Goal: Ask a question: Seek information or help from site administrators or community

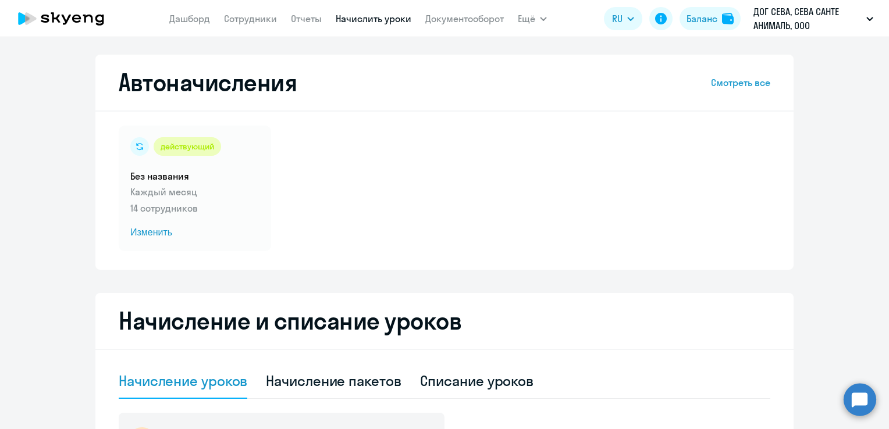
select select "10"
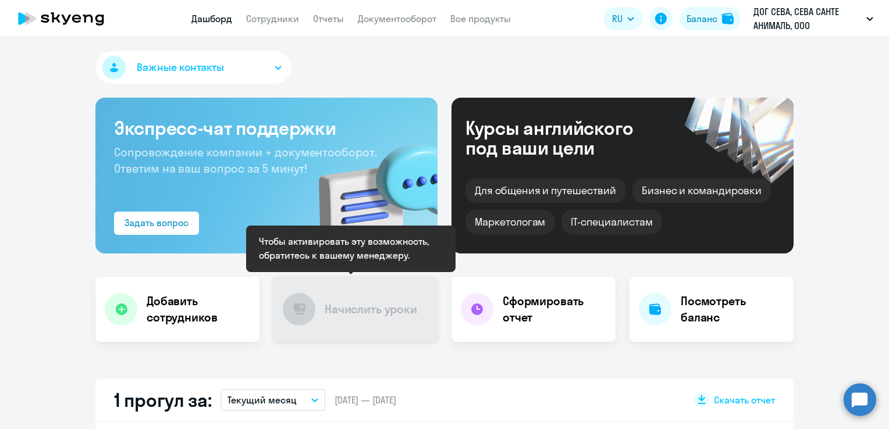
click at [372, 318] on div "Начислить уроки" at bounding box center [355, 309] width 164 height 65
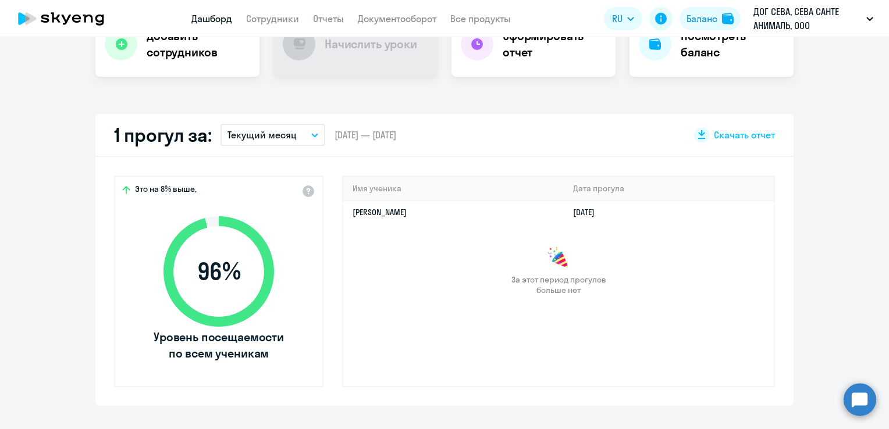
scroll to position [279, 0]
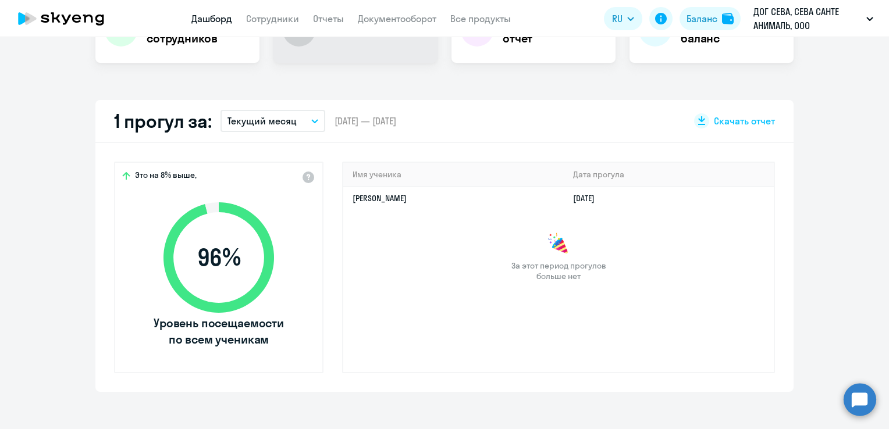
select select "30"
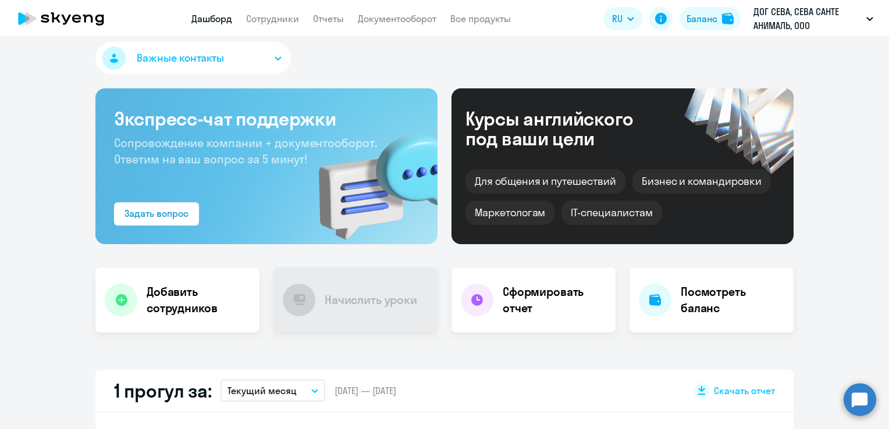
scroll to position [0, 0]
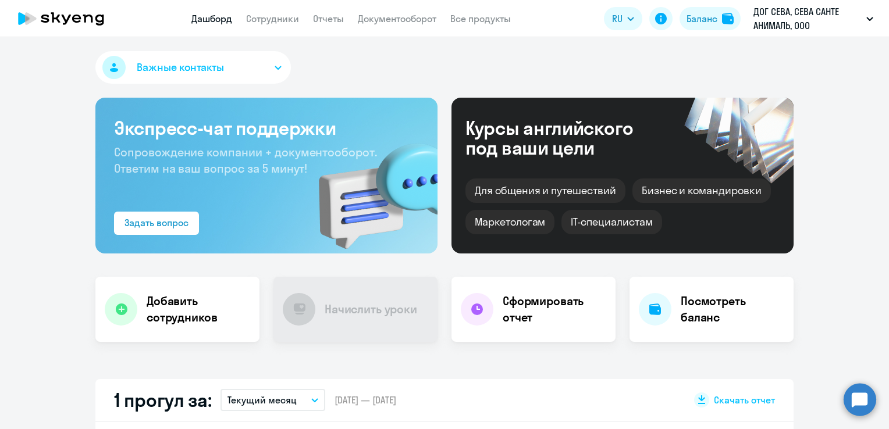
click at [857, 408] on circle at bounding box center [859, 399] width 33 height 33
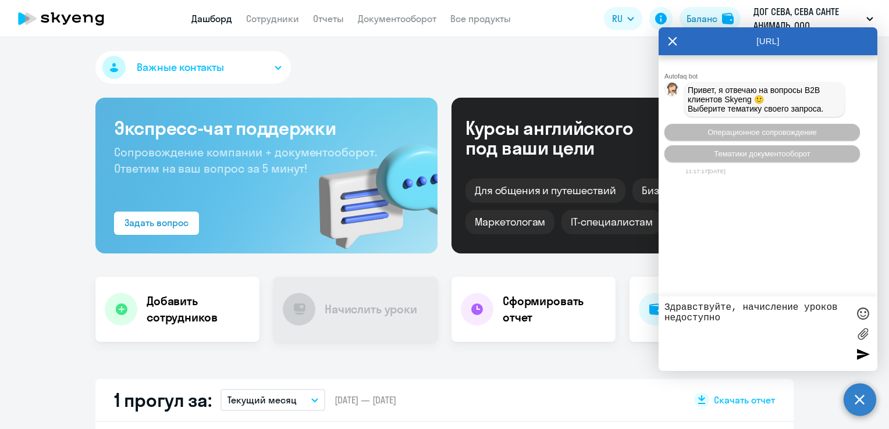
type textarea "Здравствуйте, начисление уроков недоступно"
click at [860, 356] on div at bounding box center [862, 354] width 17 height 17
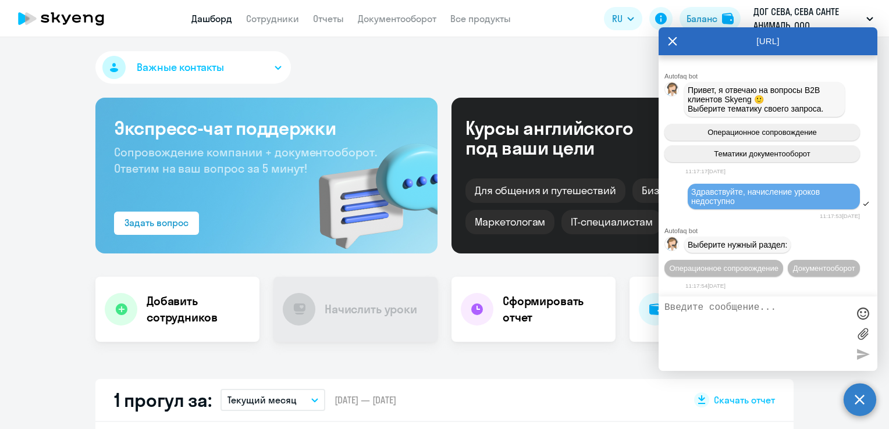
scroll to position [27, 0]
click at [770, 311] on textarea at bounding box center [756, 333] width 184 height 63
type textarea "Можно пожалуйста разблокировать"
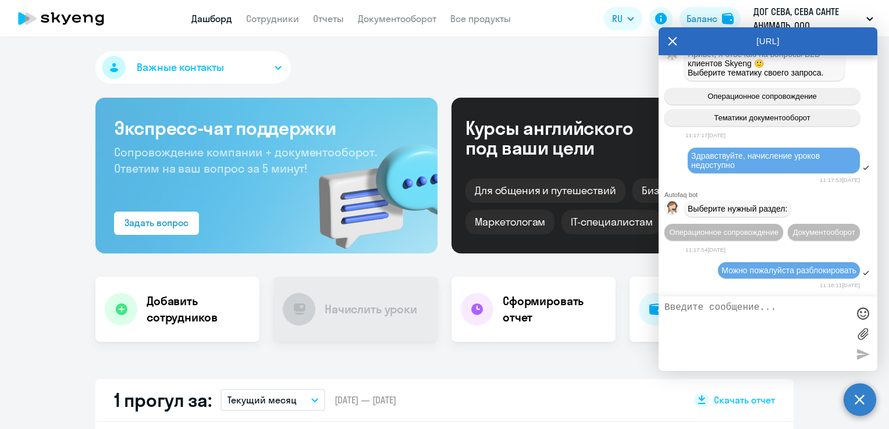
scroll to position [156, 0]
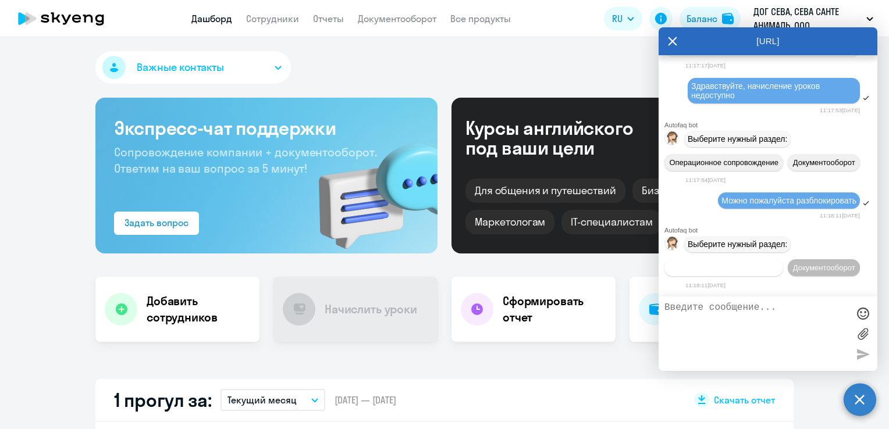
click at [783, 259] on button "Операционное сопровождение" at bounding box center [723, 267] width 119 height 17
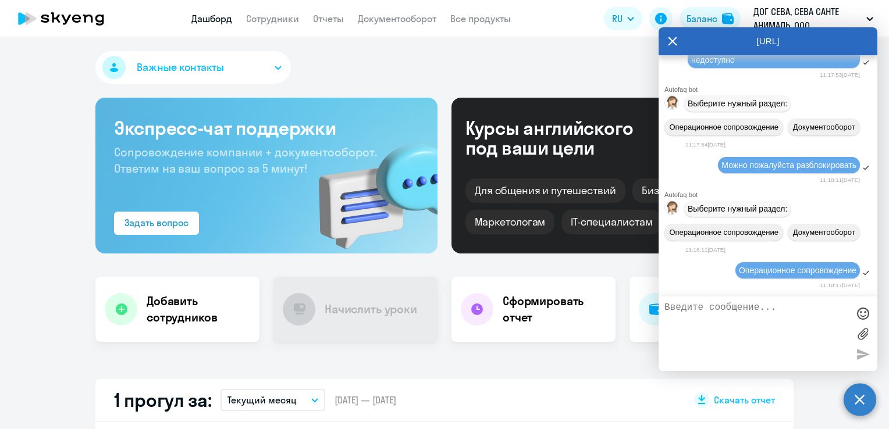
scroll to position [262, 0]
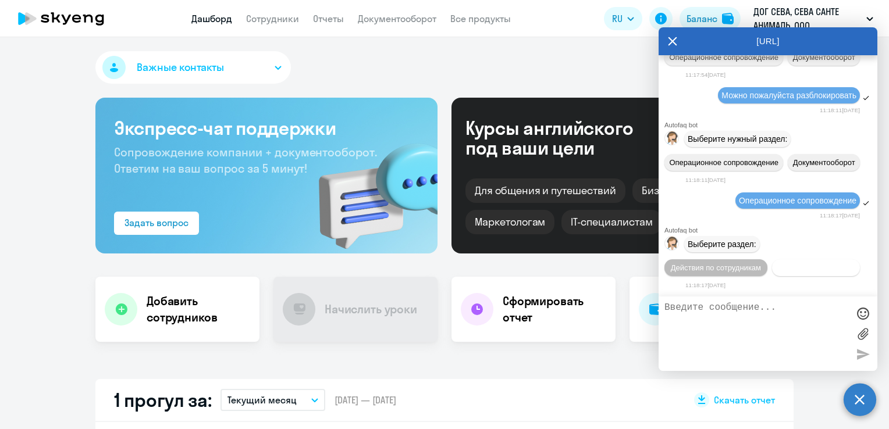
click at [802, 268] on span "Действия с балансом" at bounding box center [816, 268] width 76 height 9
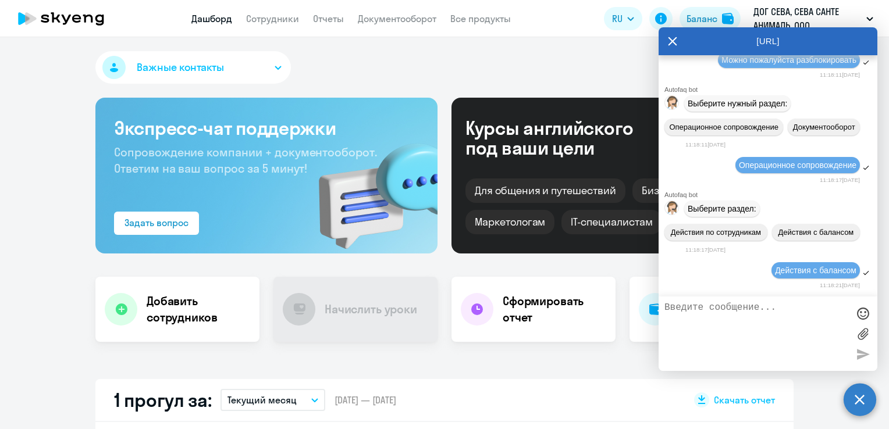
scroll to position [392, 0]
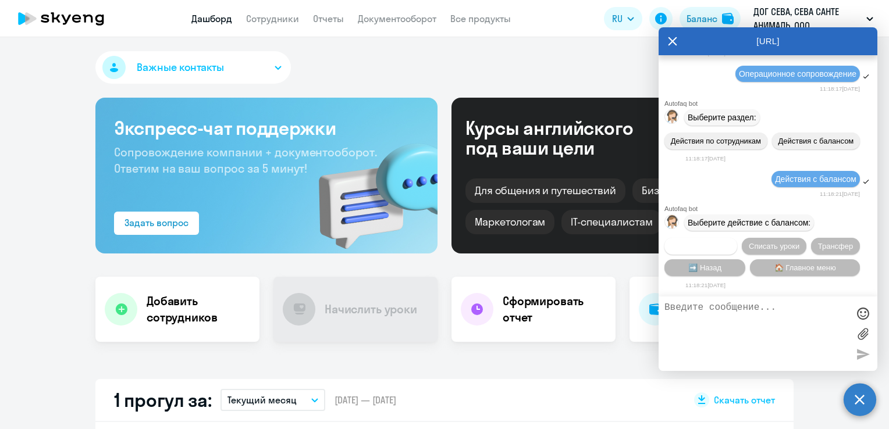
click at [700, 249] on button "Начислить уроки" at bounding box center [700, 246] width 73 height 17
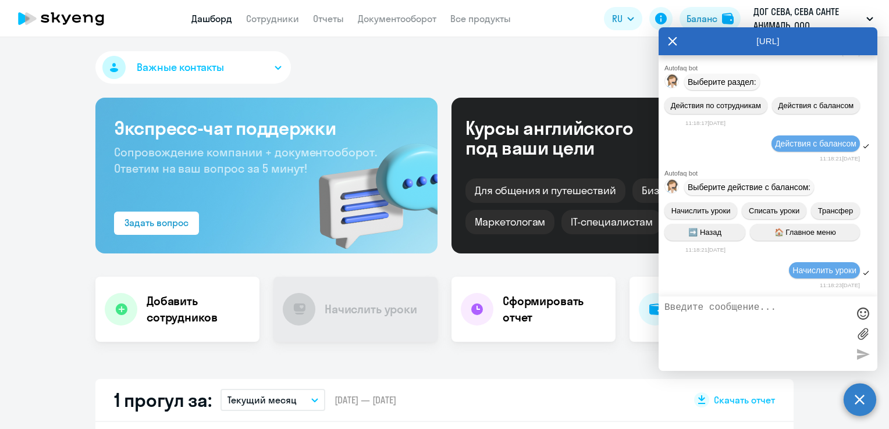
scroll to position [543, 0]
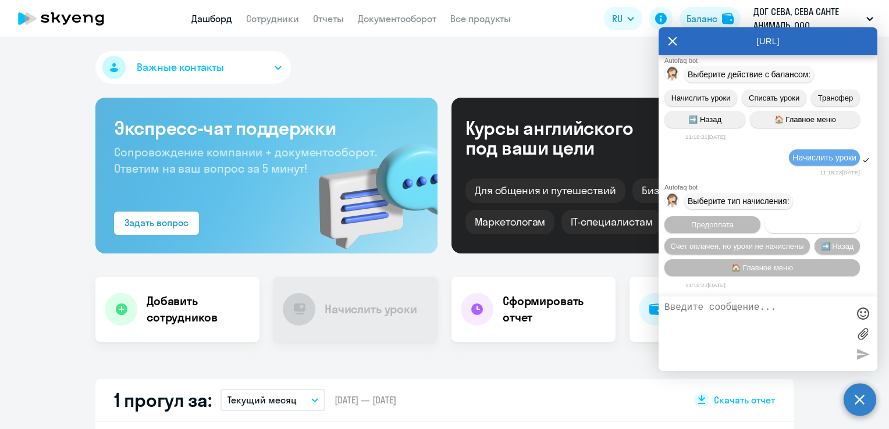
click at [812, 224] on span "Постоплата" at bounding box center [812, 224] width 41 height 9
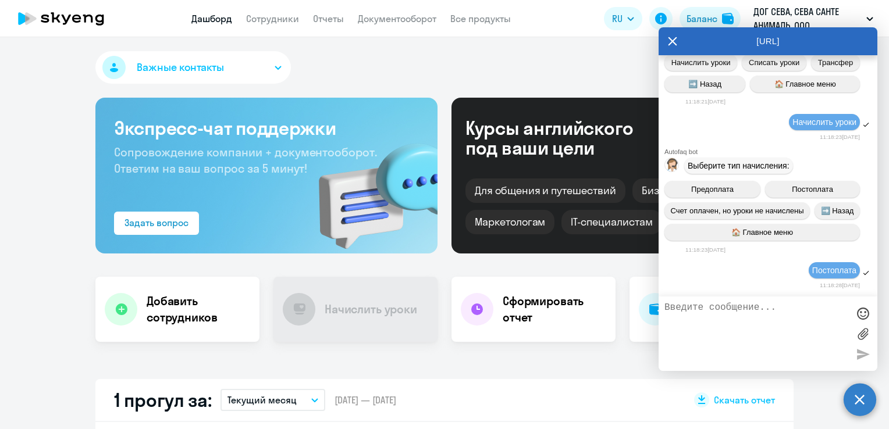
click at [740, 138] on div "11:18:23, 12 September 2025" at bounding box center [772, 136] width 175 height 11
click at [702, 326] on textarea at bounding box center [756, 333] width 184 height 63
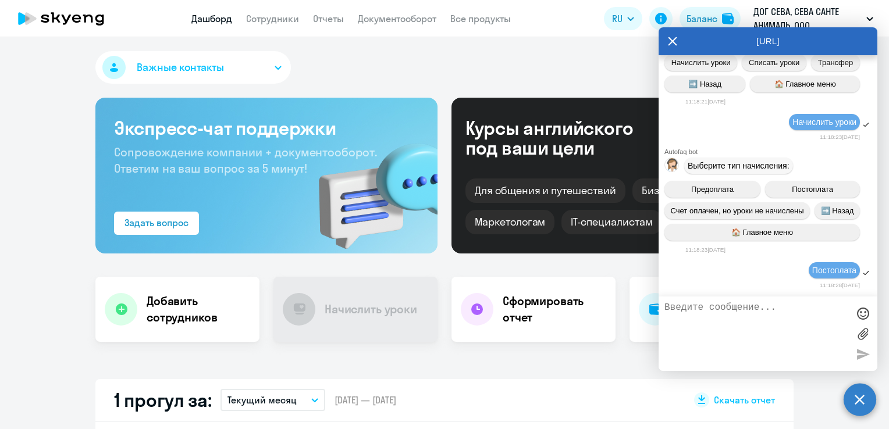
click at [867, 250] on div "11:18:23, 12 September 2025" at bounding box center [781, 249] width 192 height 11
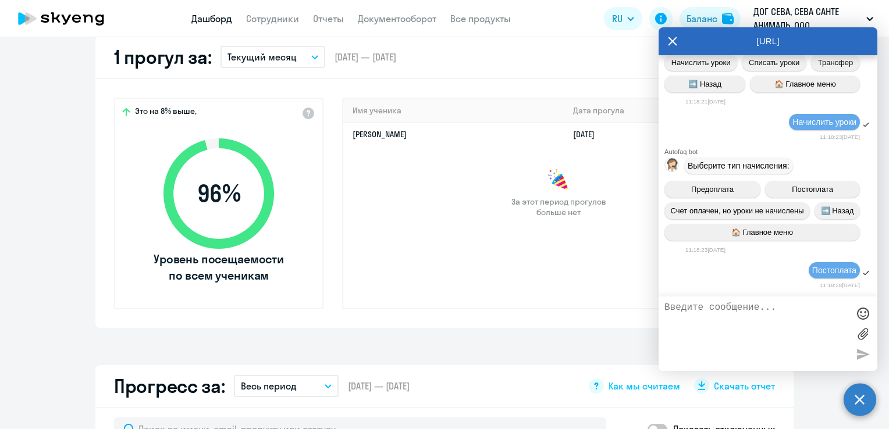
click at [667, 41] on div "AutoFAQ.ai" at bounding box center [768, 41] width 219 height 28
click at [860, 402] on circle at bounding box center [859, 399] width 33 height 33
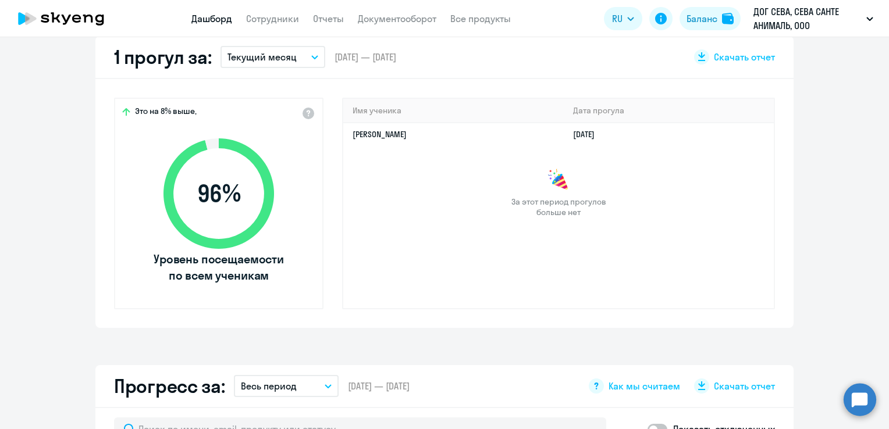
click at [860, 402] on circle at bounding box center [859, 399] width 33 height 33
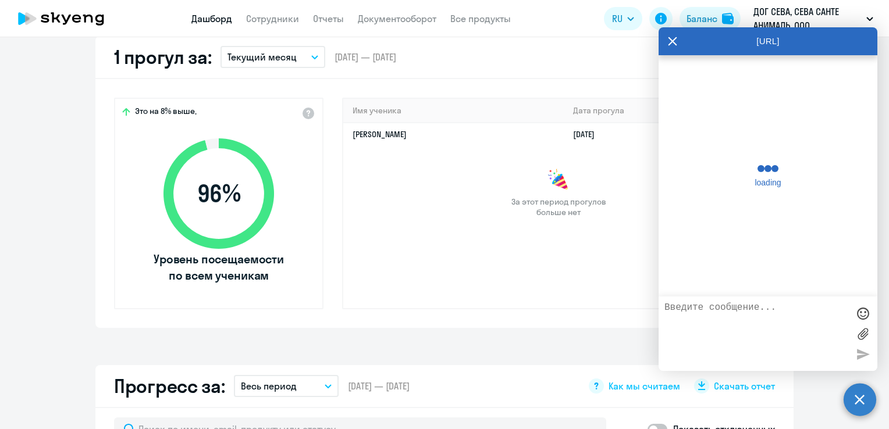
scroll to position [575, 0]
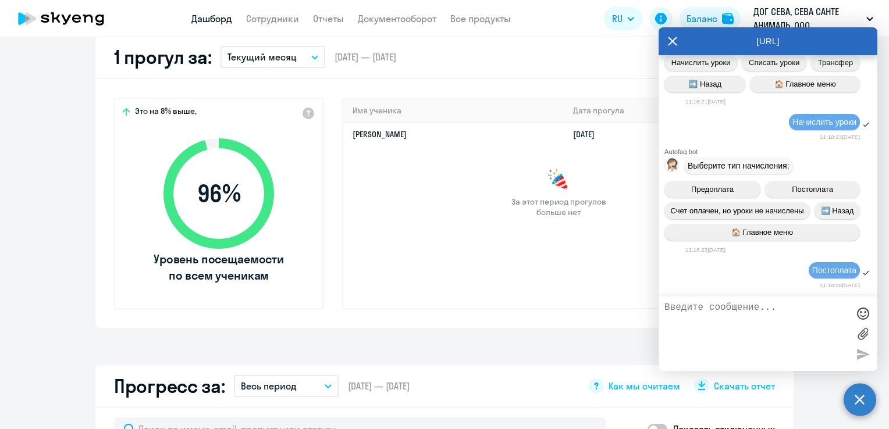
click at [860, 402] on circle at bounding box center [859, 399] width 33 height 33
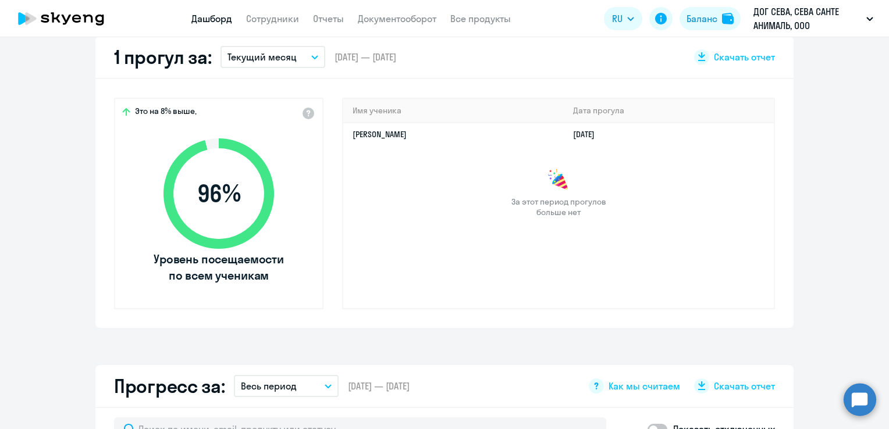
click at [851, 406] on circle at bounding box center [859, 399] width 33 height 33
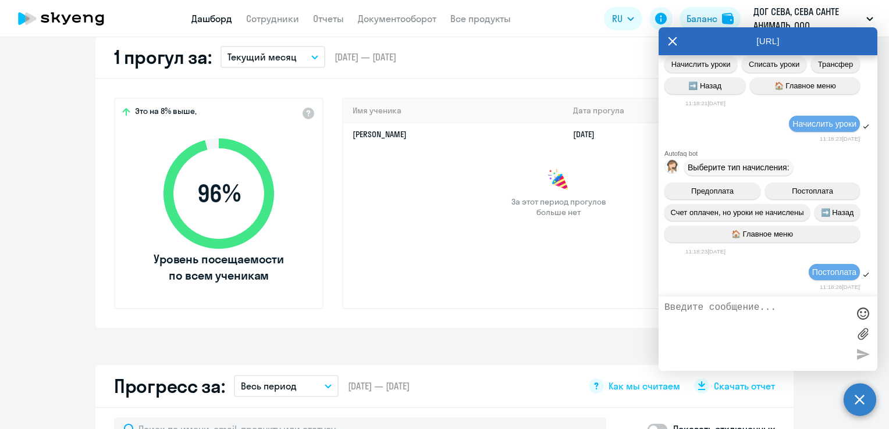
scroll to position [579, 0]
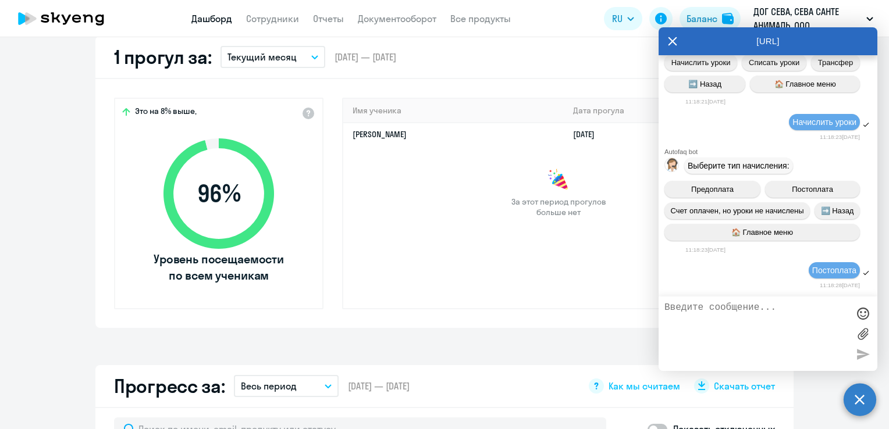
click at [669, 43] on div "AutoFAQ.ai Autofaq bot Привет, я отвечаю на вопросы B2B клиентов Skyeng 🙂 Выбер…" at bounding box center [768, 199] width 219 height 344
click at [675, 45] on icon at bounding box center [672, 41] width 9 height 28
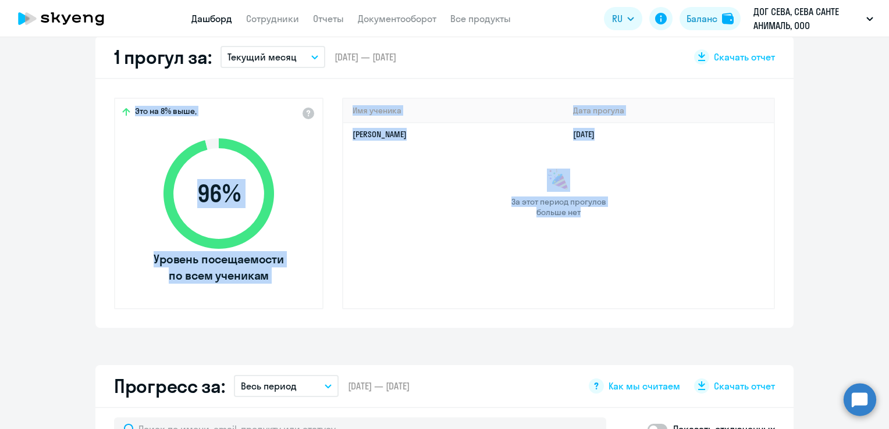
drag, startPoint x: 773, startPoint y: 285, endPoint x: 853, endPoint y: 383, distance: 126.5
click at [853, 383] on ng-component "Важные контакты Экспресс-чат поддержки Сопровождение компании + документооборот…" at bounding box center [444, 404] width 889 height 1393
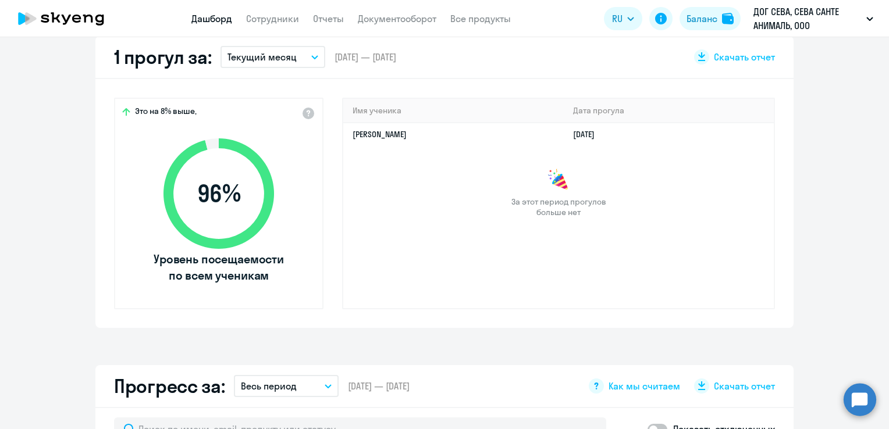
drag, startPoint x: 853, startPoint y: 383, endPoint x: 858, endPoint y: 410, distance: 27.2
click at [858, 410] on circle at bounding box center [859, 399] width 33 height 33
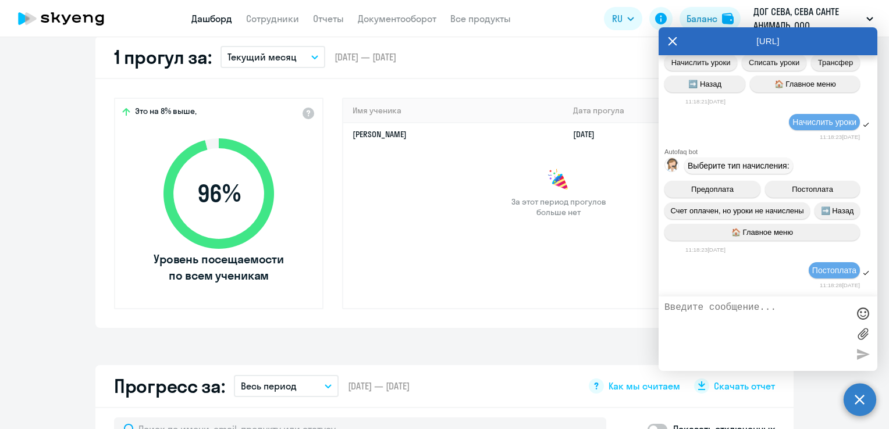
click at [671, 45] on icon at bounding box center [672, 41] width 9 height 28
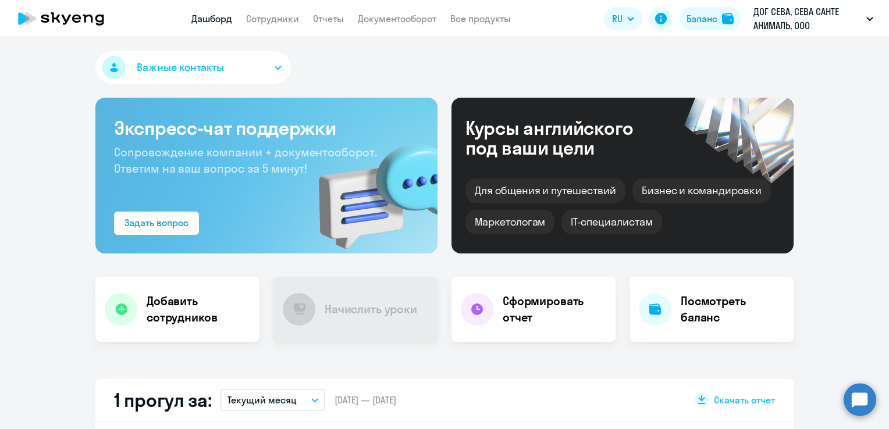
click at [853, 410] on circle at bounding box center [859, 399] width 33 height 33
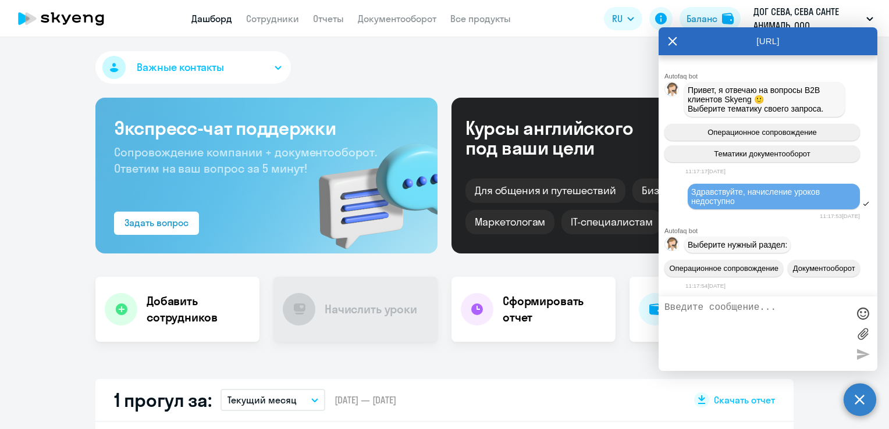
scroll to position [579, 0]
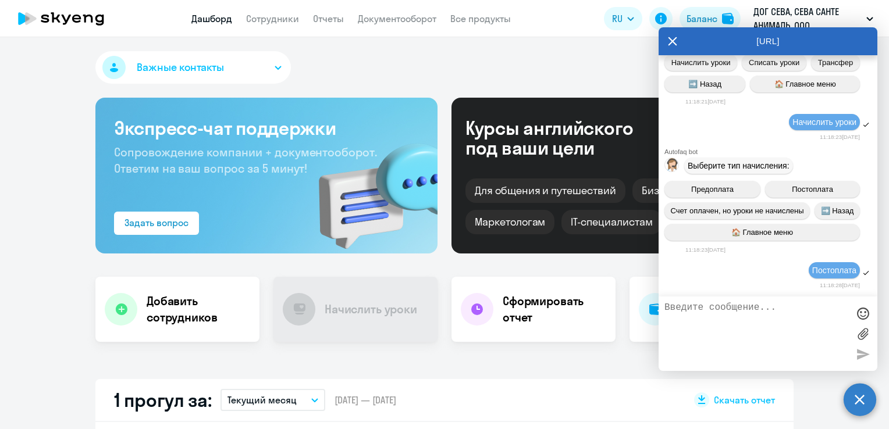
click at [798, 220] on div "Предоплата Постоплата Счет оплачен, но уроки не начислены ➡️ Назад 🏠 Главное ме…" at bounding box center [768, 210] width 219 height 69
select select "30"
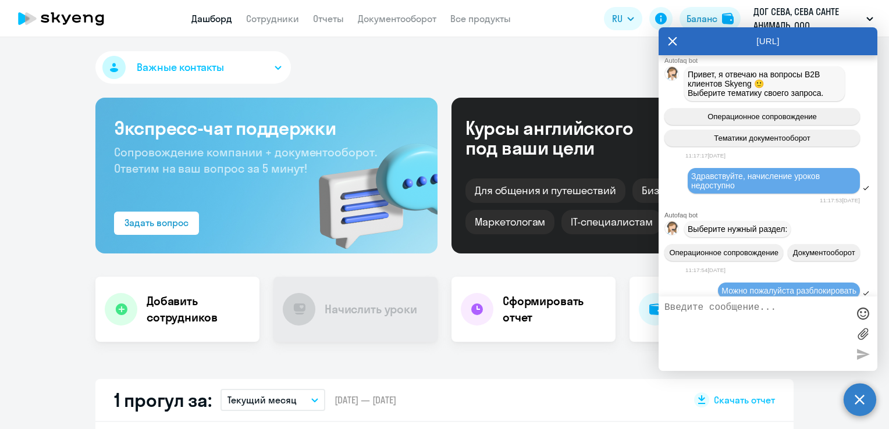
scroll to position [0, 0]
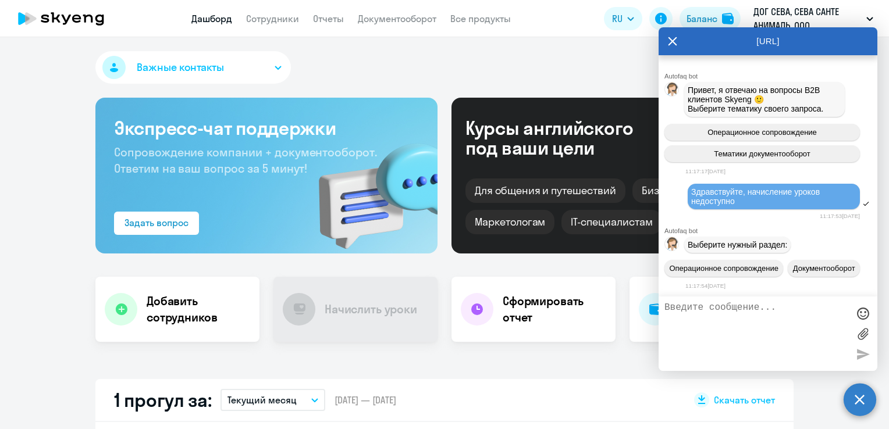
click at [677, 39] on div "[URL]" at bounding box center [768, 41] width 219 height 28
click at [672, 39] on icon at bounding box center [672, 41] width 9 height 28
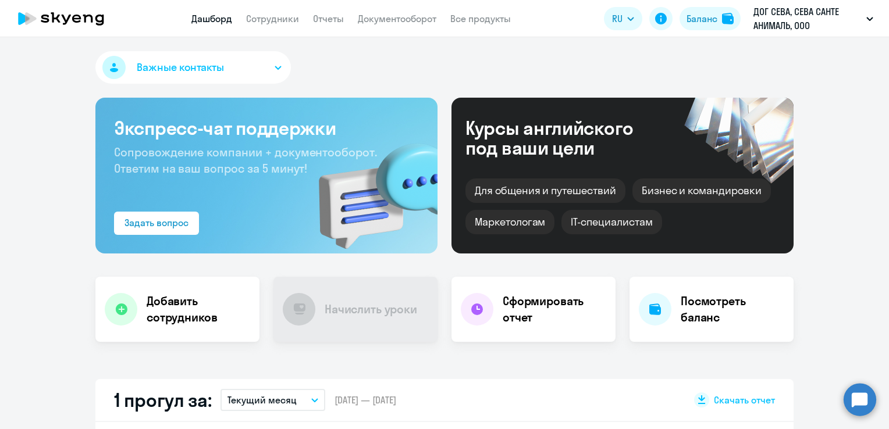
click at [87, 15] on icon at bounding box center [61, 18] width 102 height 29
click at [209, 27] on app-header "Дашборд Сотрудники Отчеты Документооборот Все продукты Дашборд Сотрудники Отчет…" at bounding box center [444, 18] width 889 height 37
click at [284, 22] on link "Сотрудники" at bounding box center [272, 19] width 53 height 12
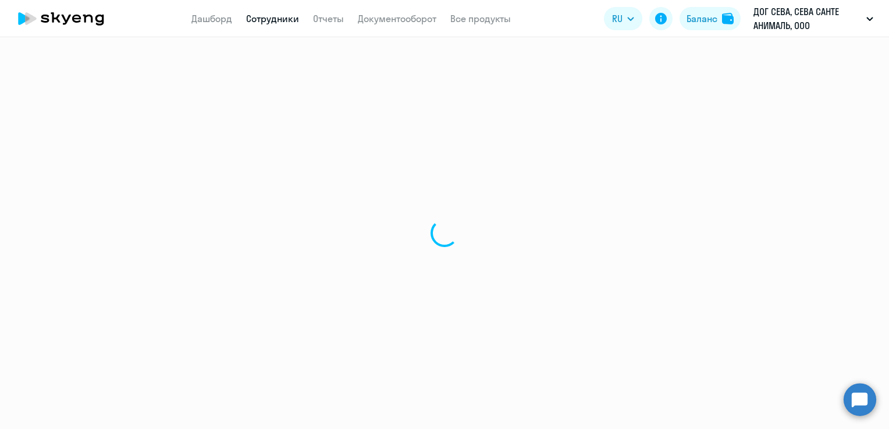
select select "30"
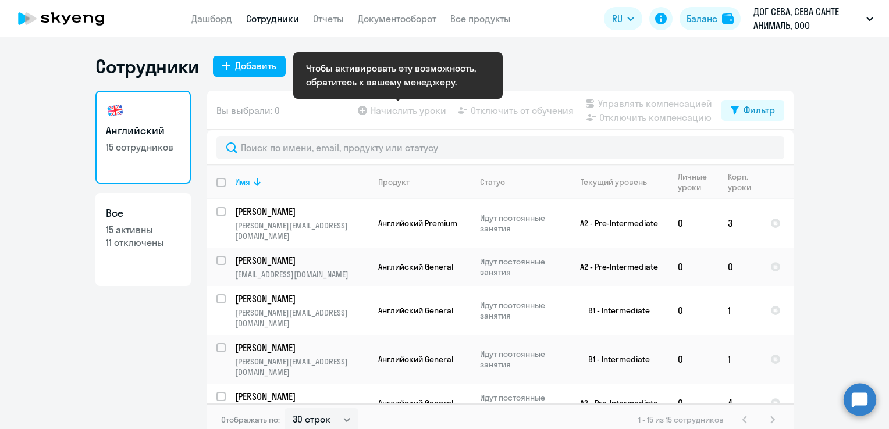
click at [408, 115] on app-table-action-button "Начислить уроки" at bounding box center [400, 111] width 91 height 14
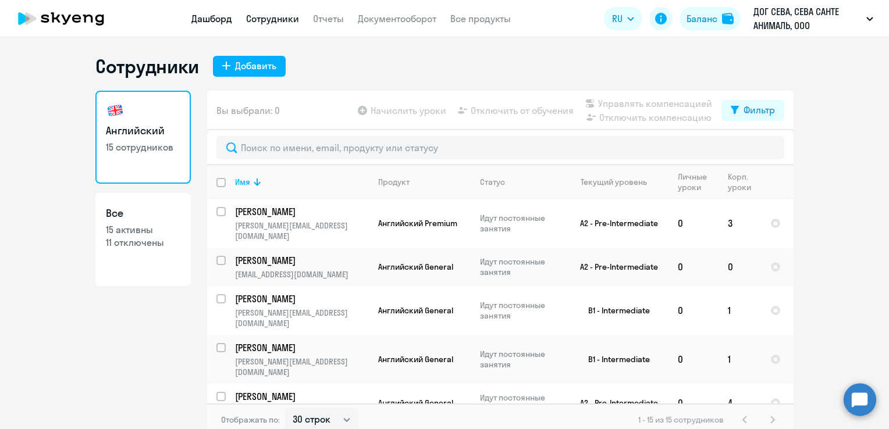
click at [213, 22] on link "Дашборд" at bounding box center [211, 19] width 41 height 12
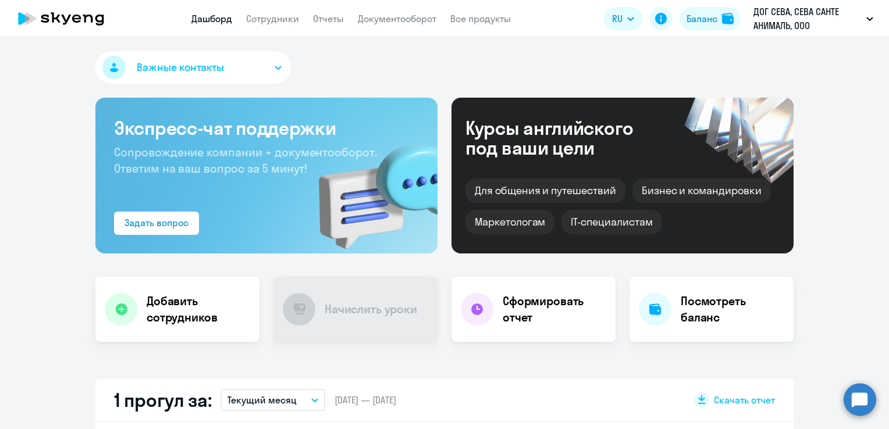
click at [854, 406] on circle at bounding box center [859, 399] width 33 height 33
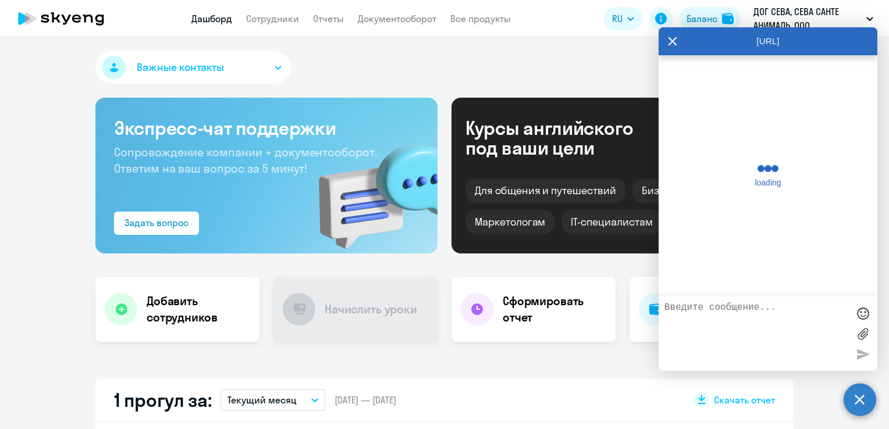
scroll to position [575, 0]
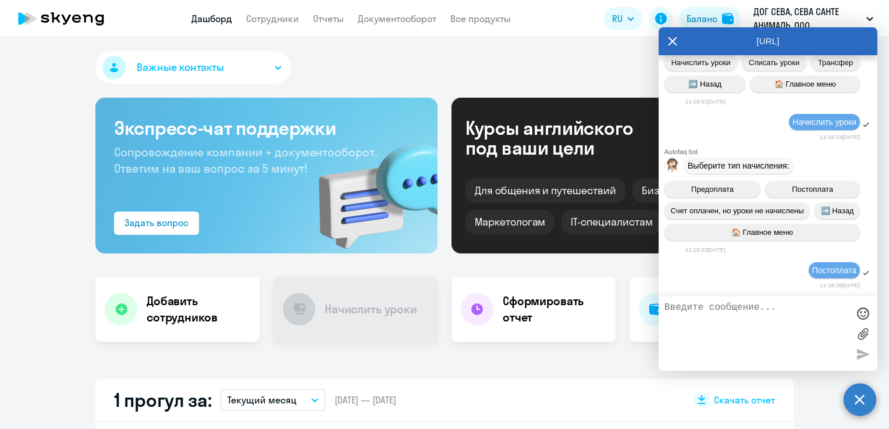
click at [866, 315] on div at bounding box center [862, 313] width 17 height 17
click at [863, 312] on div at bounding box center [862, 313] width 17 height 17
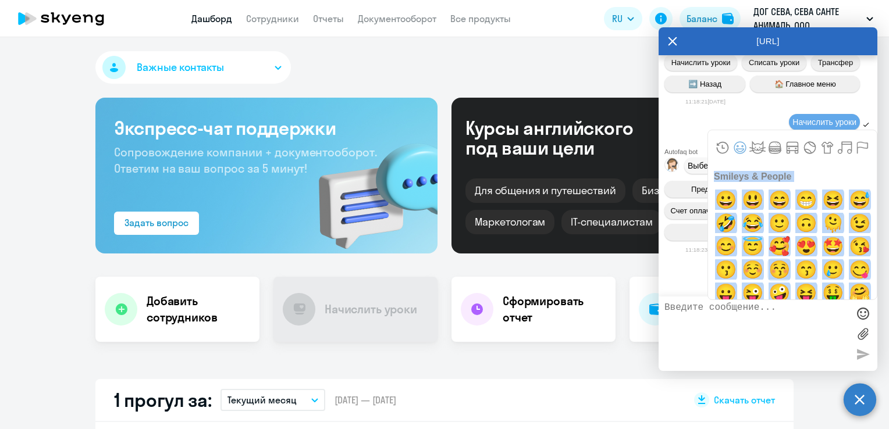
select select "30"
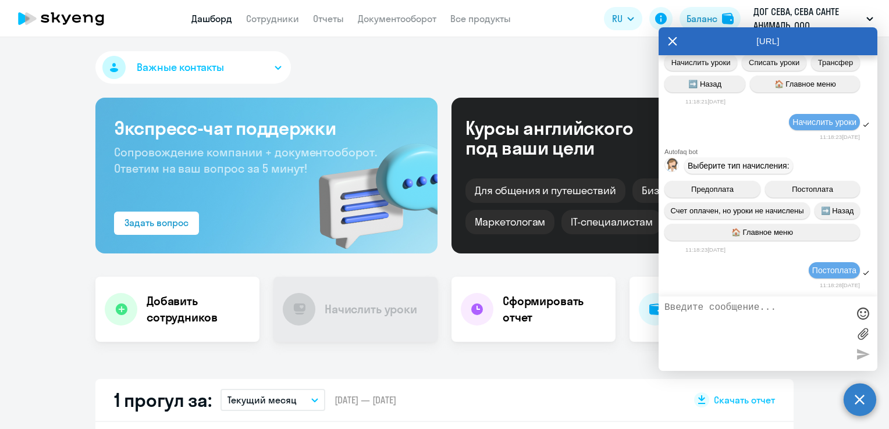
click at [861, 317] on div at bounding box center [862, 313] width 17 height 17
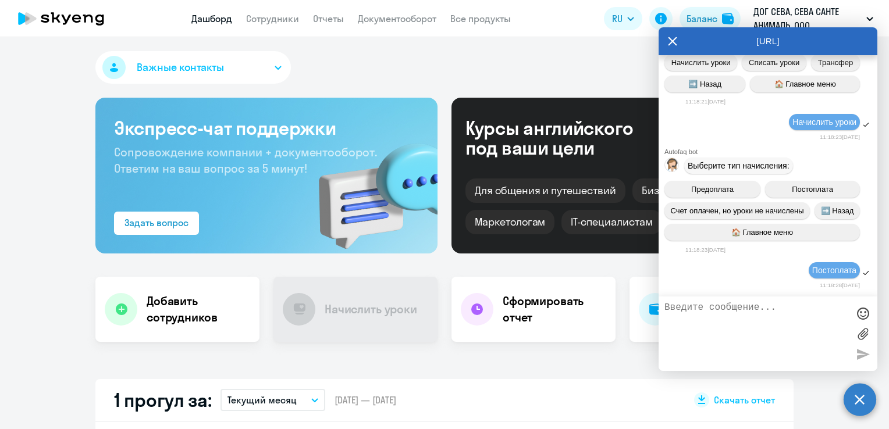
scroll to position [579, 0]
click at [722, 241] on div "Предоплата Постоплата Счет оплачен, но уроки не начислены ➡️ Назад 🏠 Главное ме…" at bounding box center [768, 210] width 219 height 69
click at [738, 169] on div "Выберите тип начисления:" at bounding box center [738, 166] width 109 height 16
click at [860, 403] on circle at bounding box center [859, 399] width 33 height 33
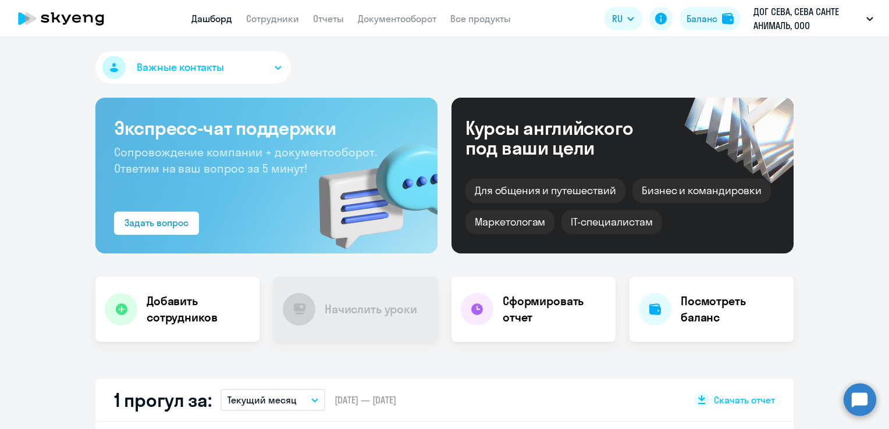
click at [863, 408] on circle at bounding box center [859, 399] width 33 height 33
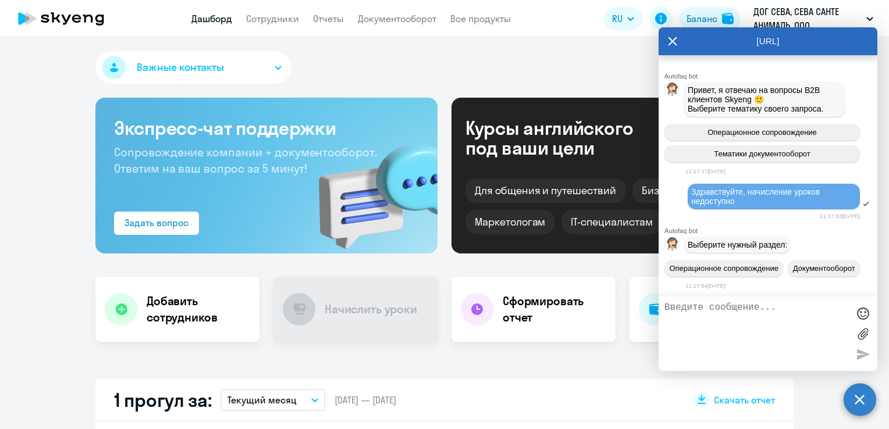
scroll to position [575, 0]
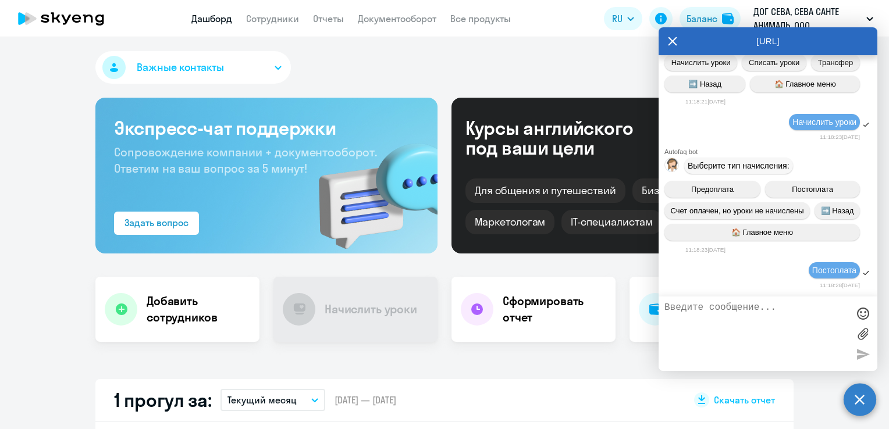
drag, startPoint x: 863, startPoint y: 408, endPoint x: 728, endPoint y: 160, distance: 282.4
click at [856, 400] on circle at bounding box center [859, 399] width 33 height 33
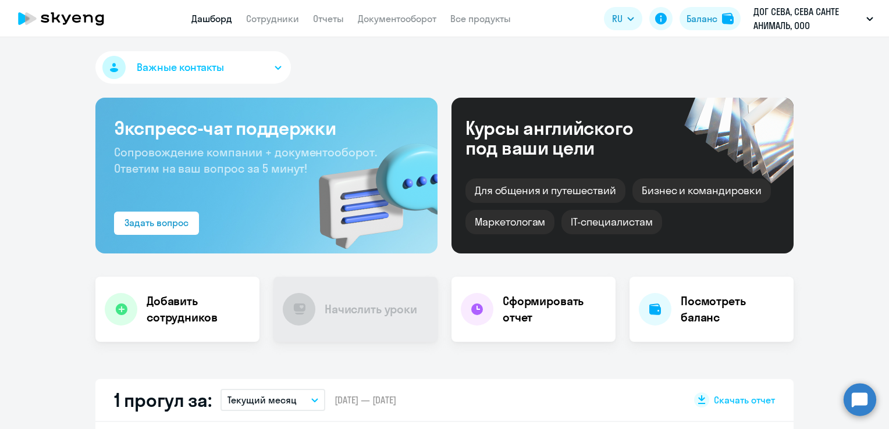
click at [863, 390] on circle at bounding box center [859, 399] width 33 height 33
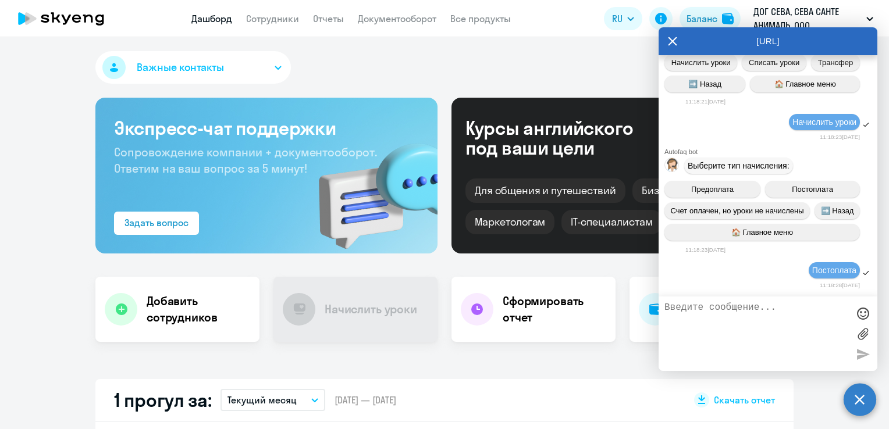
scroll to position [579, 0]
click at [671, 42] on icon at bounding box center [672, 41] width 9 height 9
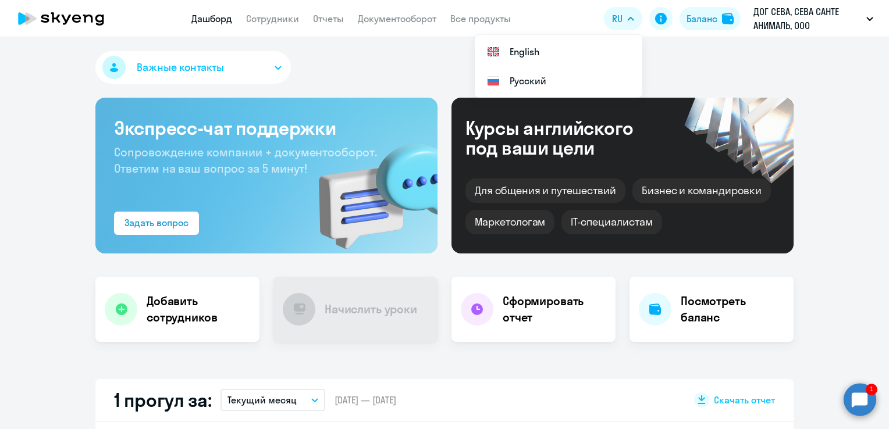
click at [861, 396] on circle at bounding box center [859, 399] width 33 height 33
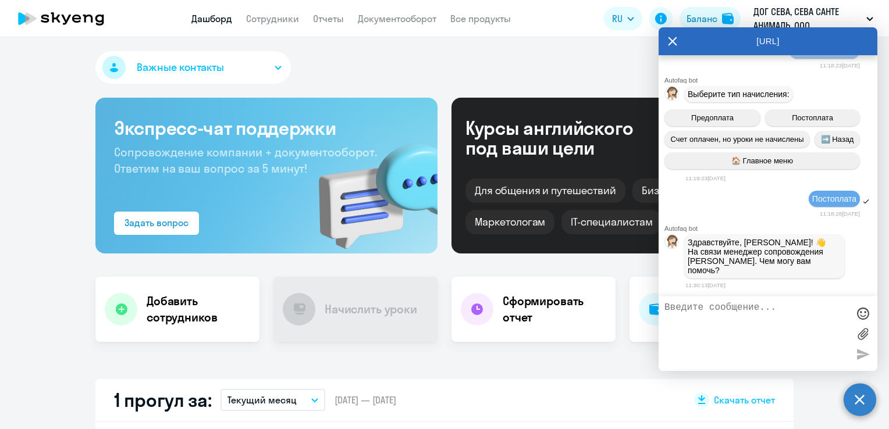
scroll to position [645, 0]
type textarea "Здравствуйте. Недоступно начисление уроков"
click at [864, 353] on div at bounding box center [862, 354] width 17 height 17
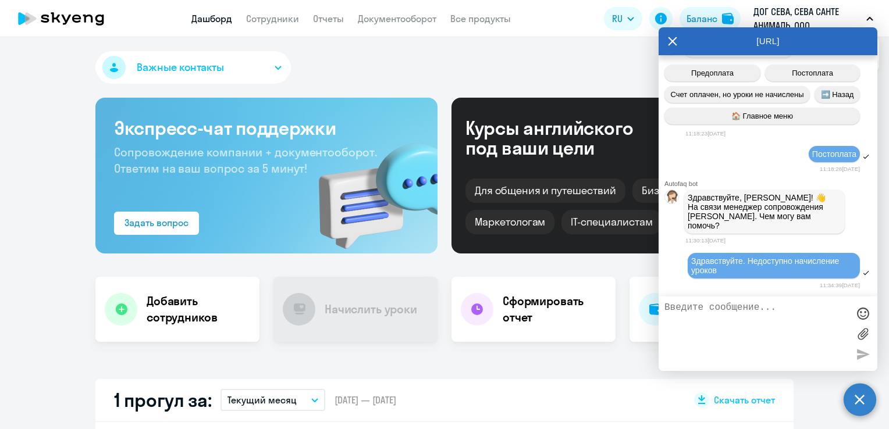
click at [672, 40] on icon at bounding box center [672, 41] width 9 height 28
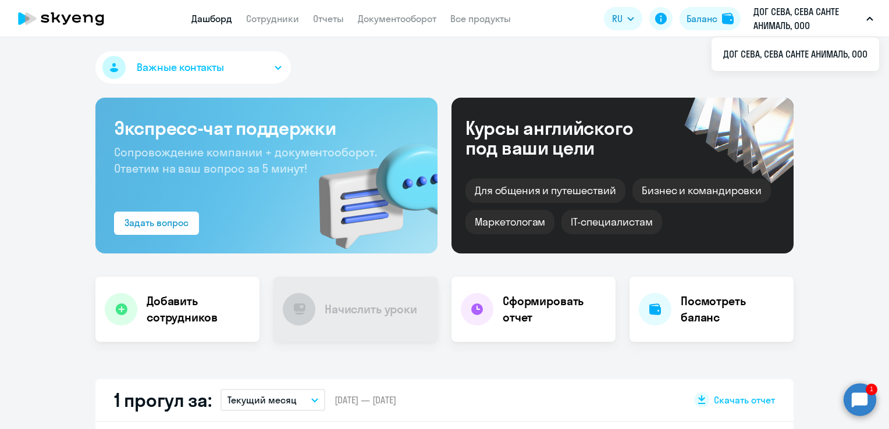
click at [850, 399] on circle at bounding box center [859, 399] width 33 height 33
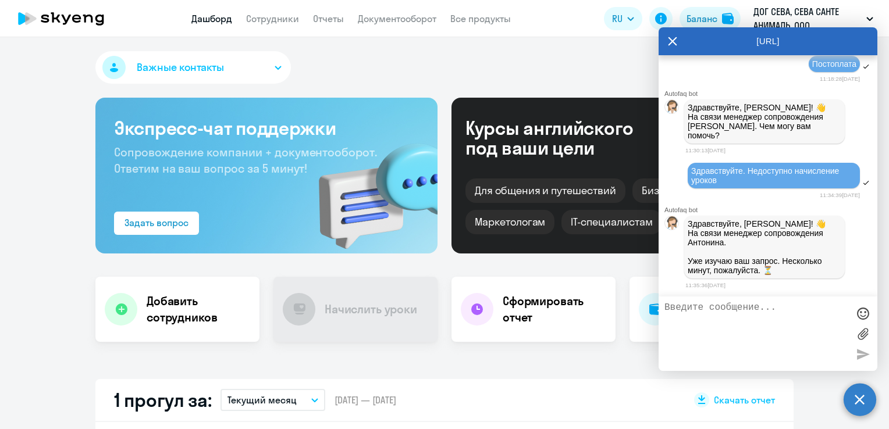
scroll to position [786, 0]
click at [677, 41] on icon at bounding box center [672, 41] width 9 height 28
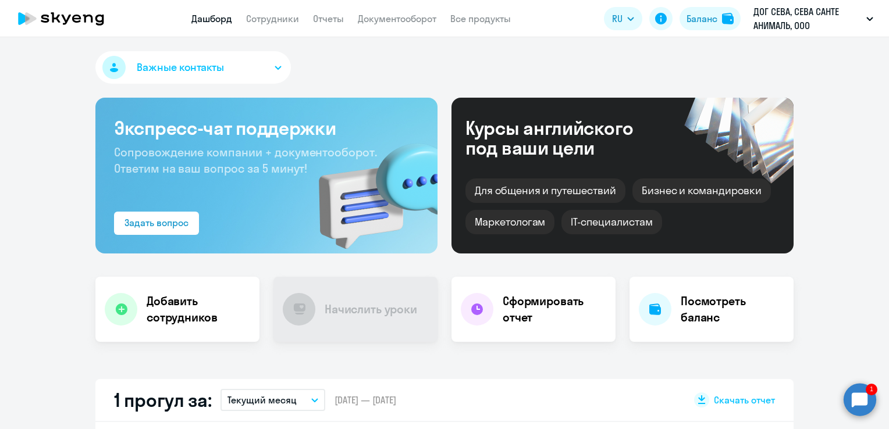
click at [863, 394] on circle at bounding box center [859, 399] width 33 height 33
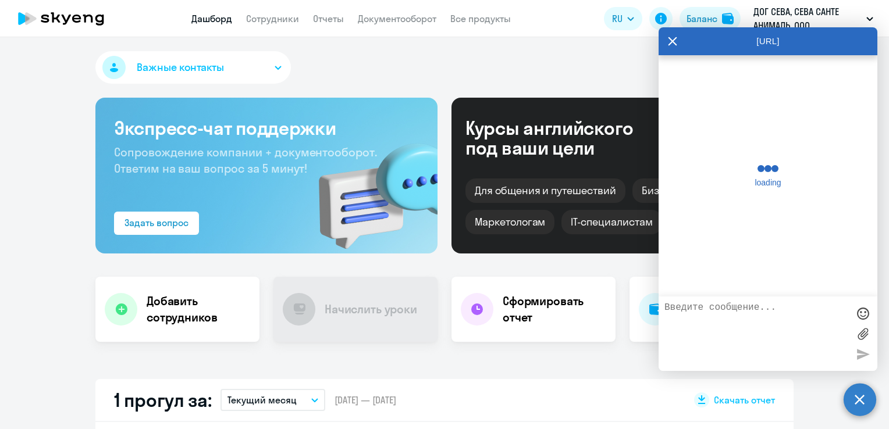
scroll to position [973, 0]
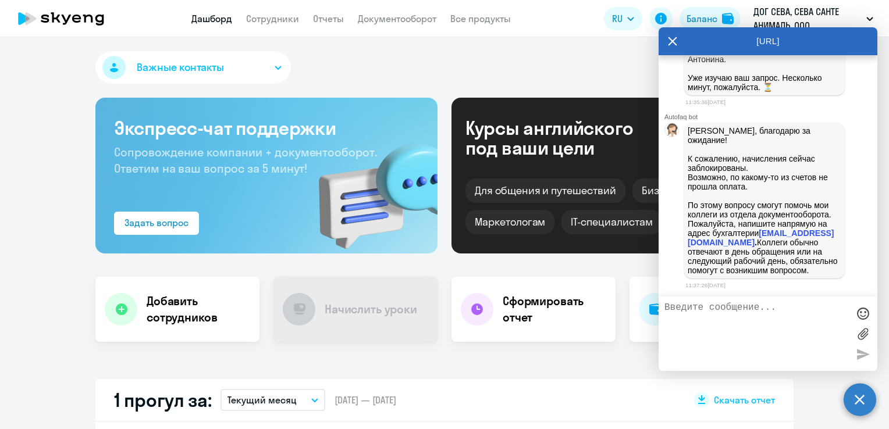
click at [675, 44] on icon at bounding box center [672, 41] width 9 height 28
